Goal: Task Accomplishment & Management: Manage account settings

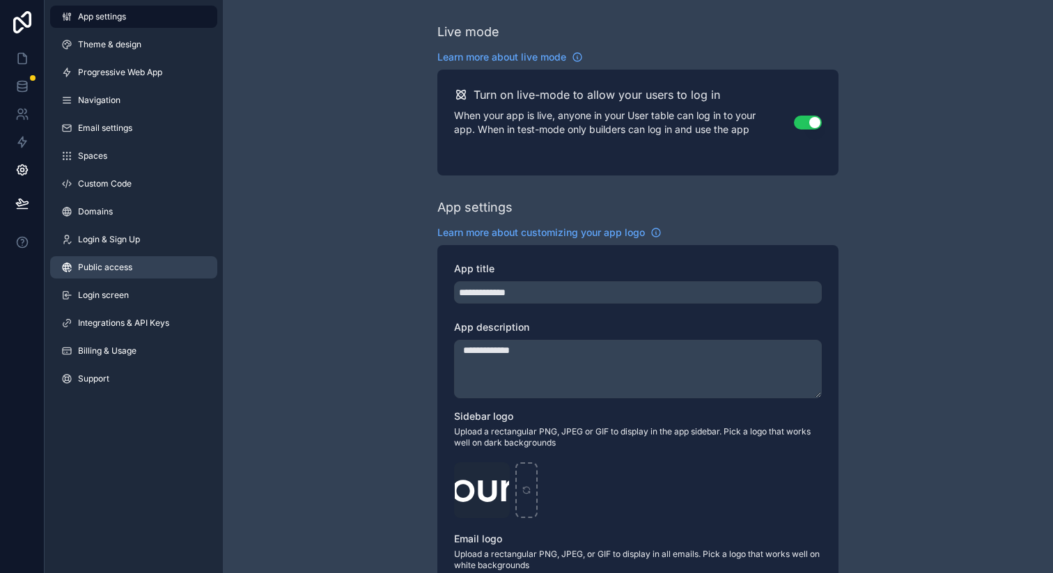
click at [148, 262] on link "Public access" at bounding box center [133, 267] width 167 height 22
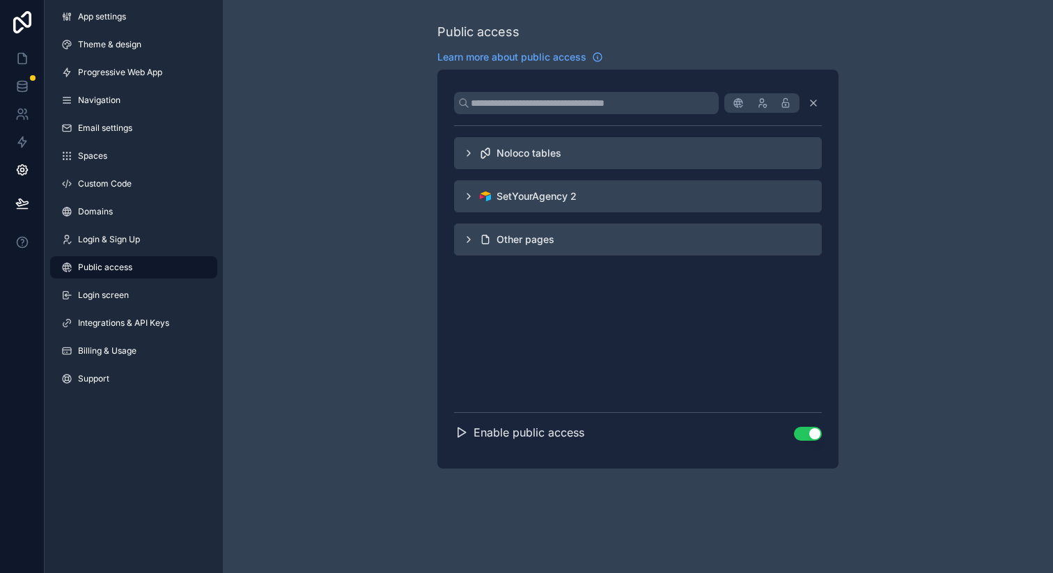
click at [805, 429] on button "Use setting" at bounding box center [808, 434] width 28 height 14
